Goal: Task Accomplishment & Management: Use online tool/utility

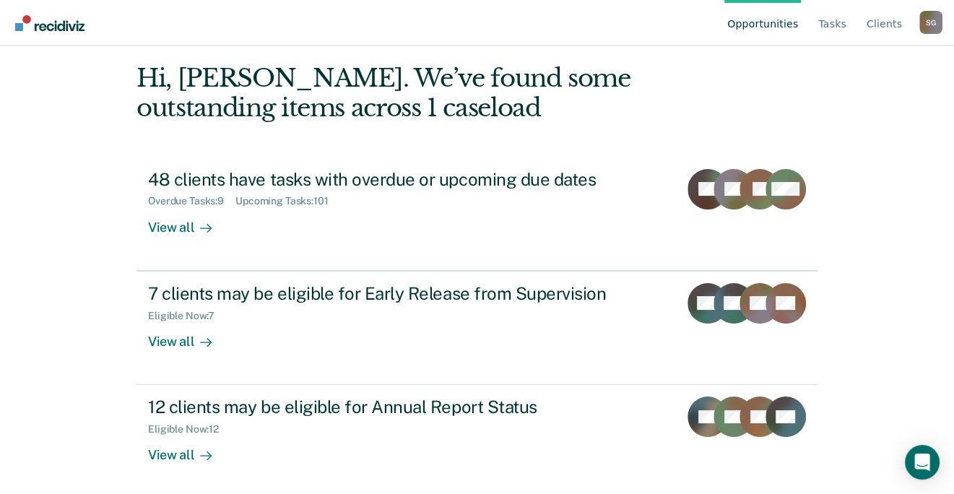
scroll to position [61, 0]
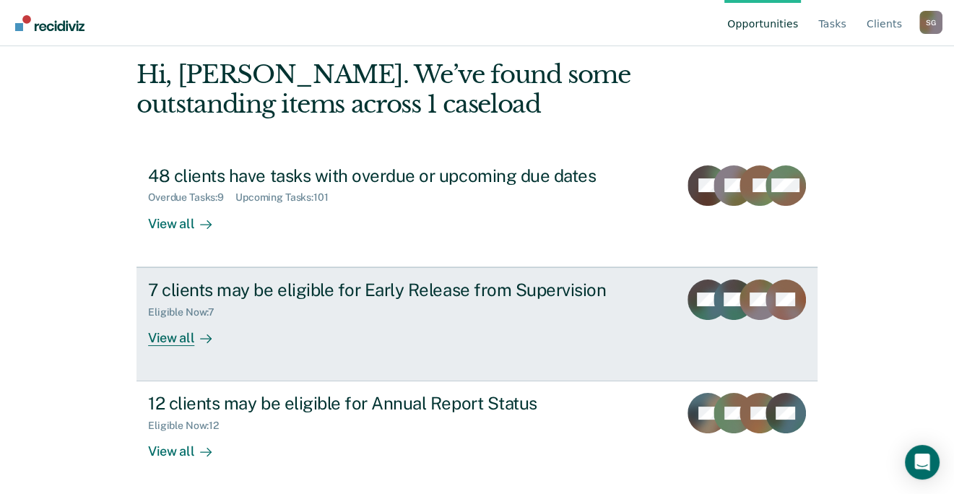
click at [168, 335] on div "View all" at bounding box center [188, 332] width 81 height 28
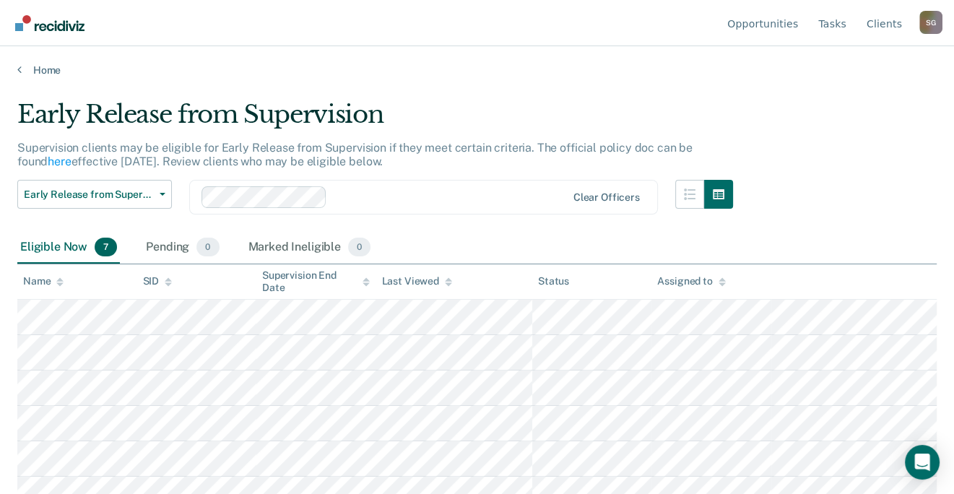
scroll to position [52, 0]
